Goal: Task Accomplishment & Management: Manage account settings

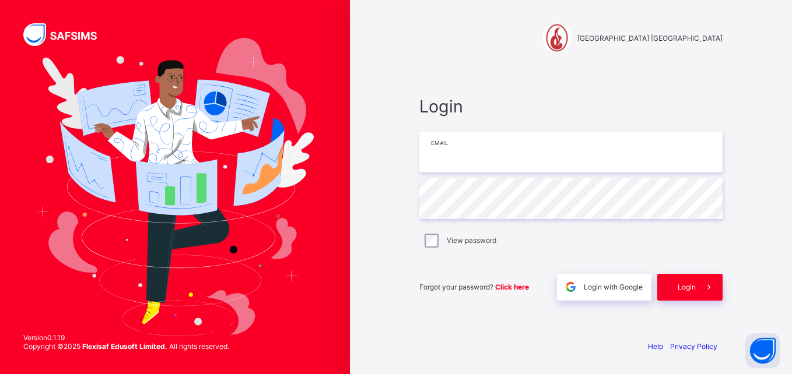
click at [477, 143] on input "email" at bounding box center [570, 152] width 303 height 41
type input "**********"
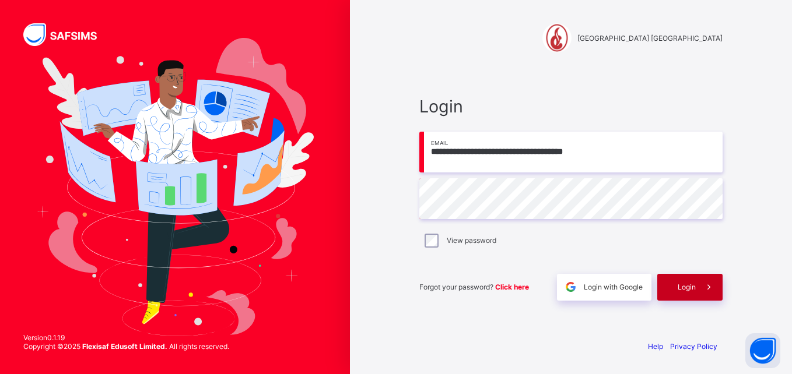
click at [694, 288] on span "Login" at bounding box center [686, 287] width 18 height 9
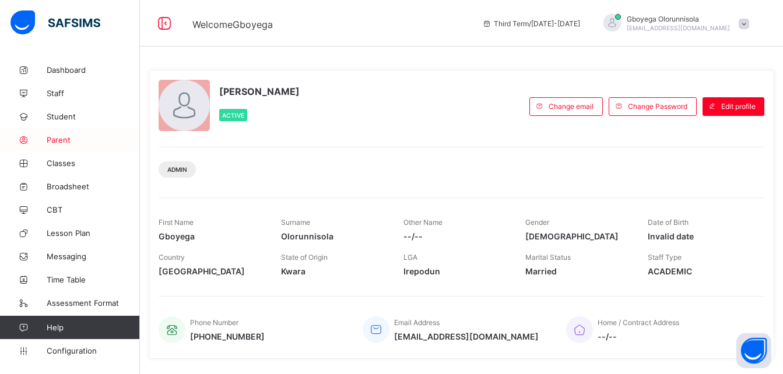
click at [68, 134] on link "Parent" at bounding box center [70, 139] width 140 height 23
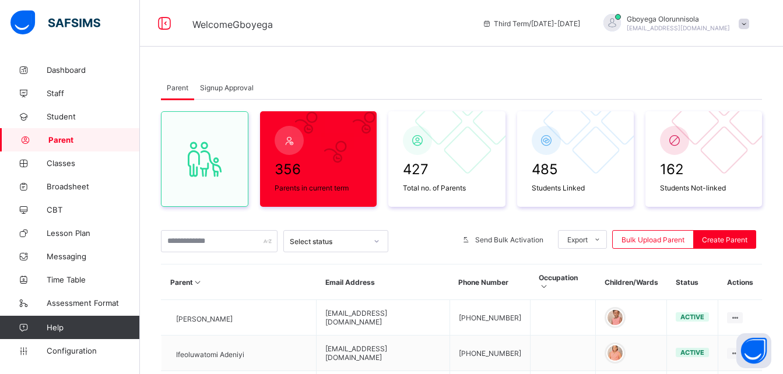
click at [242, 86] on span "Signup Approval" at bounding box center [227, 87] width 54 height 9
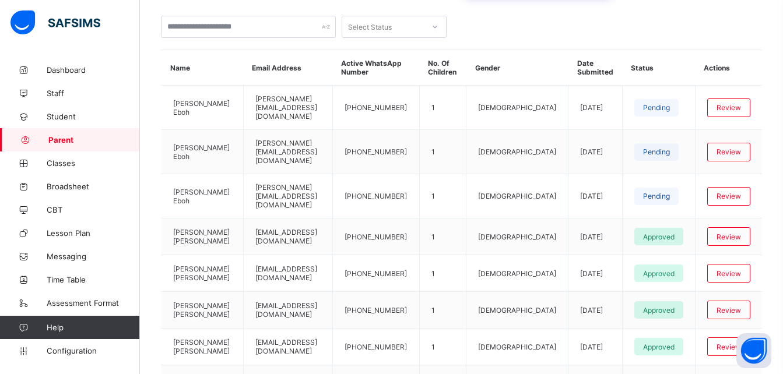
scroll to position [255, 0]
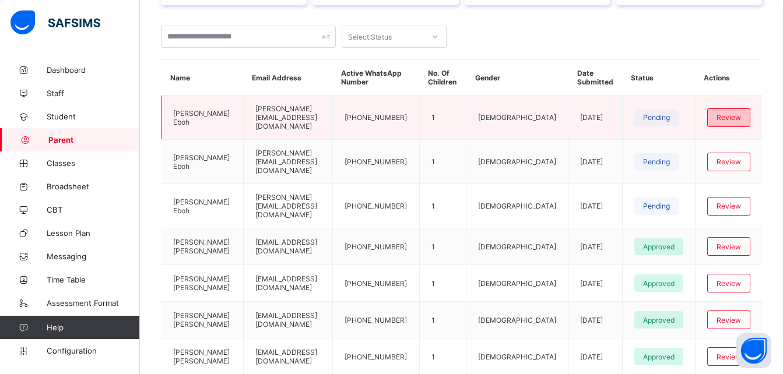
click at [740, 115] on span "Review" at bounding box center [728, 117] width 24 height 9
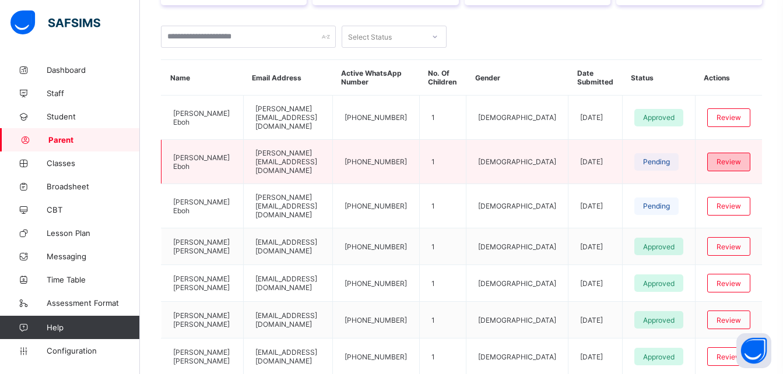
click at [727, 157] on span "Review" at bounding box center [728, 161] width 24 height 9
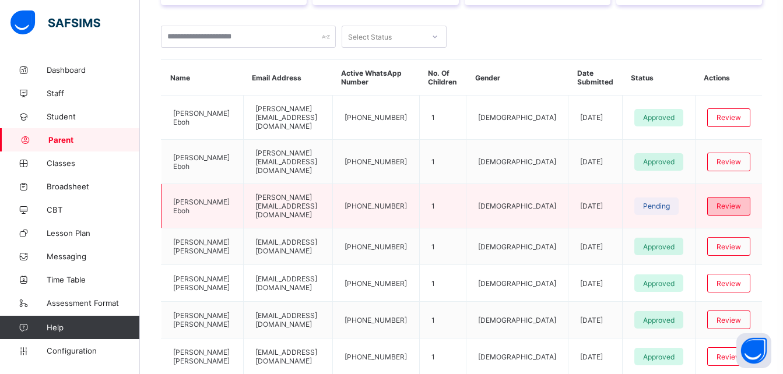
click at [730, 202] on span "Review" at bounding box center [728, 206] width 24 height 9
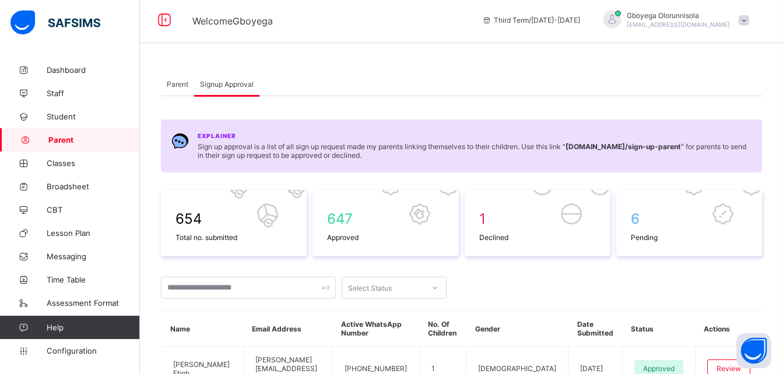
scroll to position [0, 0]
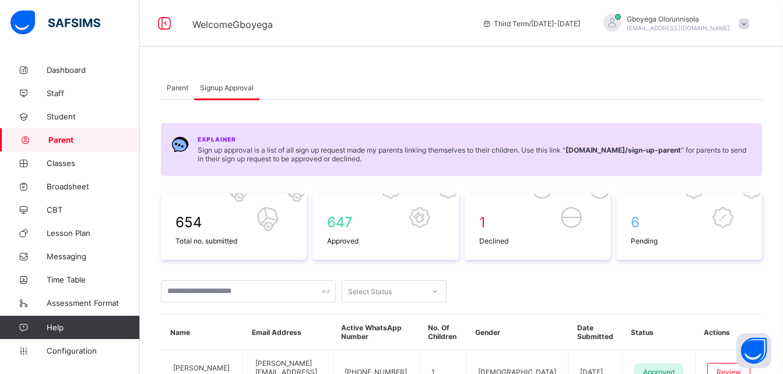
click at [177, 85] on span "Parent" at bounding box center [178, 87] width 22 height 9
